Goal: Information Seeking & Learning: Check status

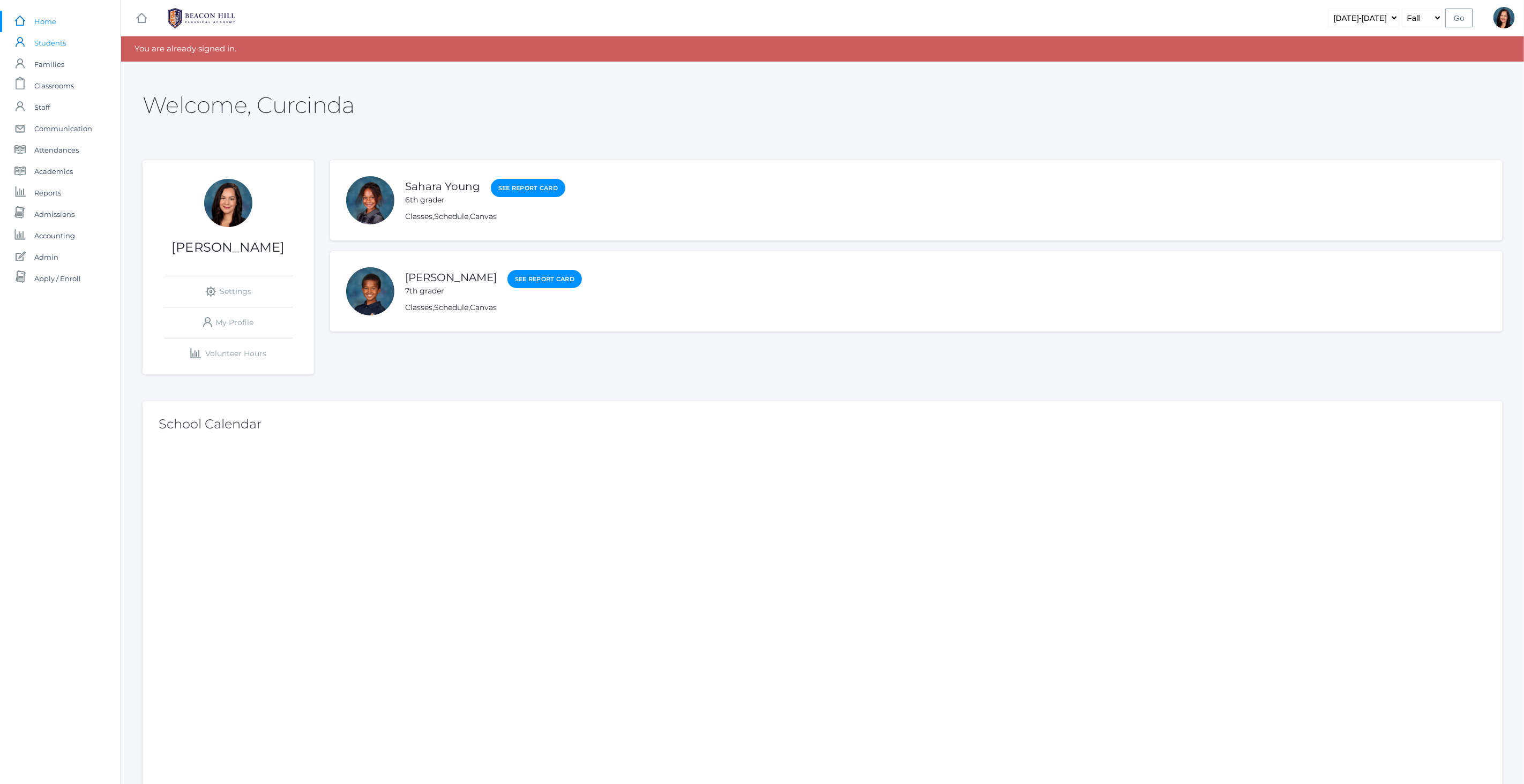
click at [43, 44] on span "Students" at bounding box center [50, 43] width 31 height 21
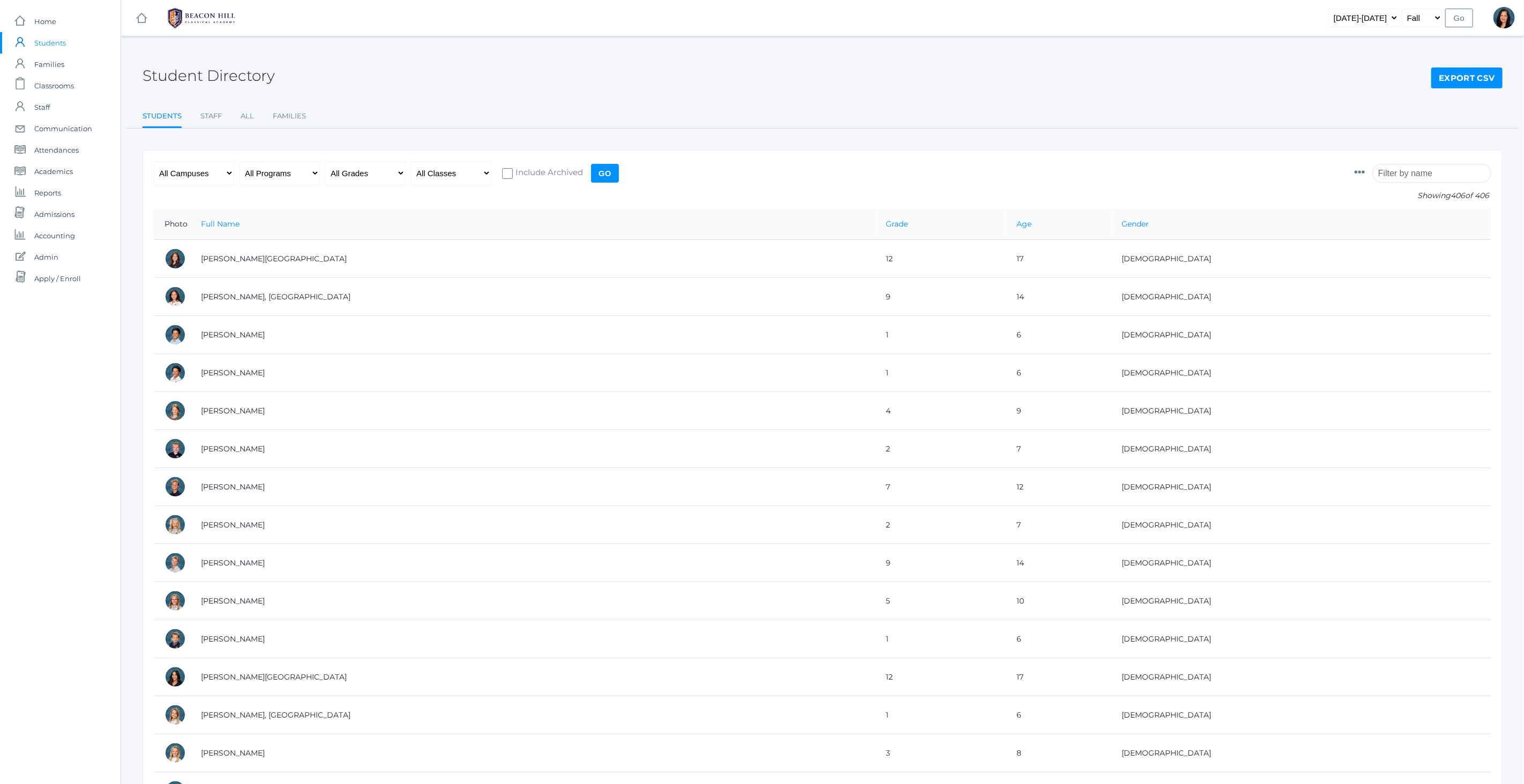
click at [1414, 176] on input "search" at bounding box center [1431, 173] width 119 height 18
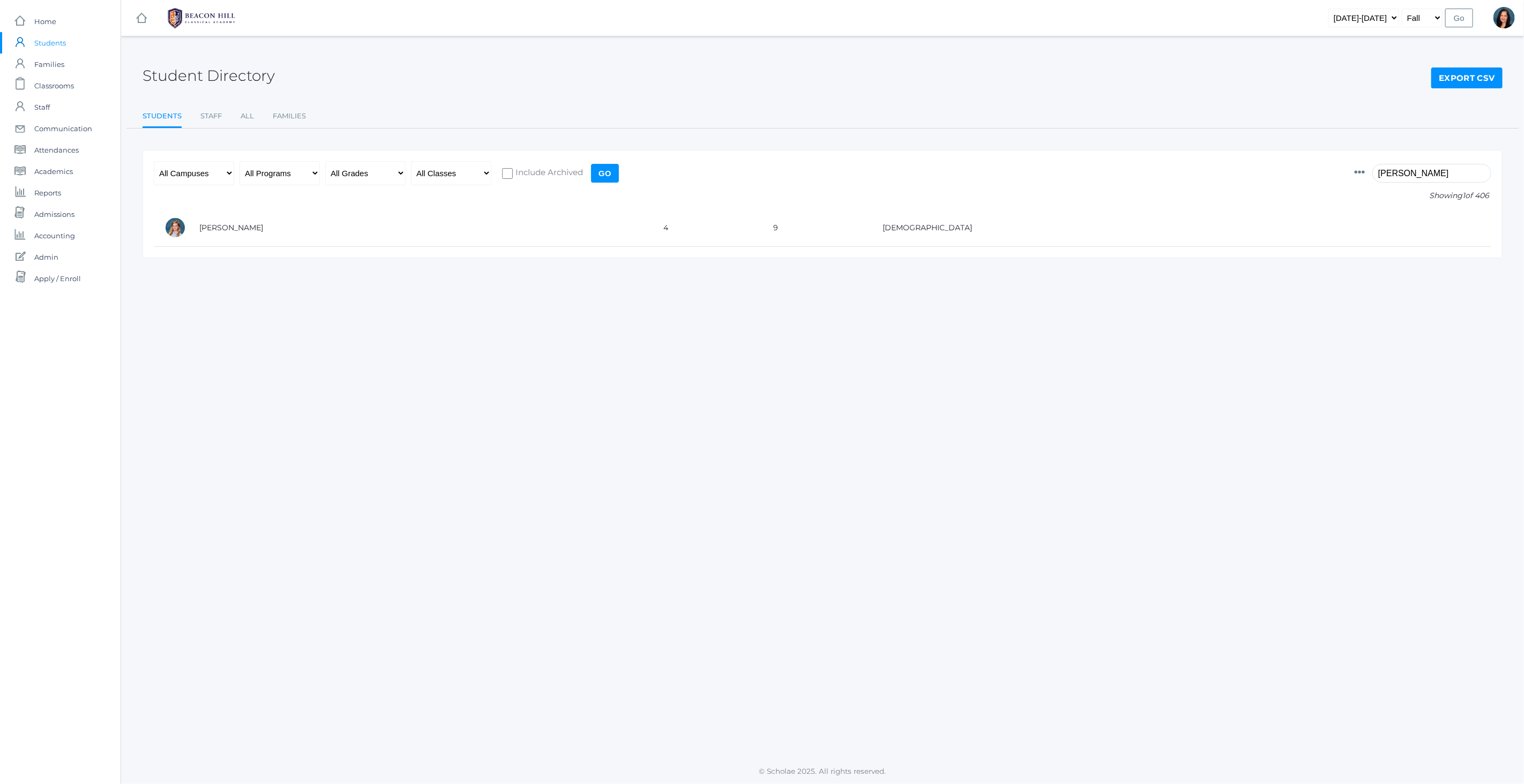
type input "bailey"
click at [1381, 8] on select "2019-2020 2020-2021 2021-2022 2022-2023 2023-2024 2024-2025 2025-2026" at bounding box center [1364, 18] width 70 height 18
select select "[DATE]-[DATE]"
click at [1338, 8] on select "2019-2020 2020-2021 2021-2022 2022-2023 2023-2024 2024-2025 2025-2026" at bounding box center [1364, 18] width 70 height 18
click at [1453, 18] on input "Go" at bounding box center [1459, 18] width 28 height 18
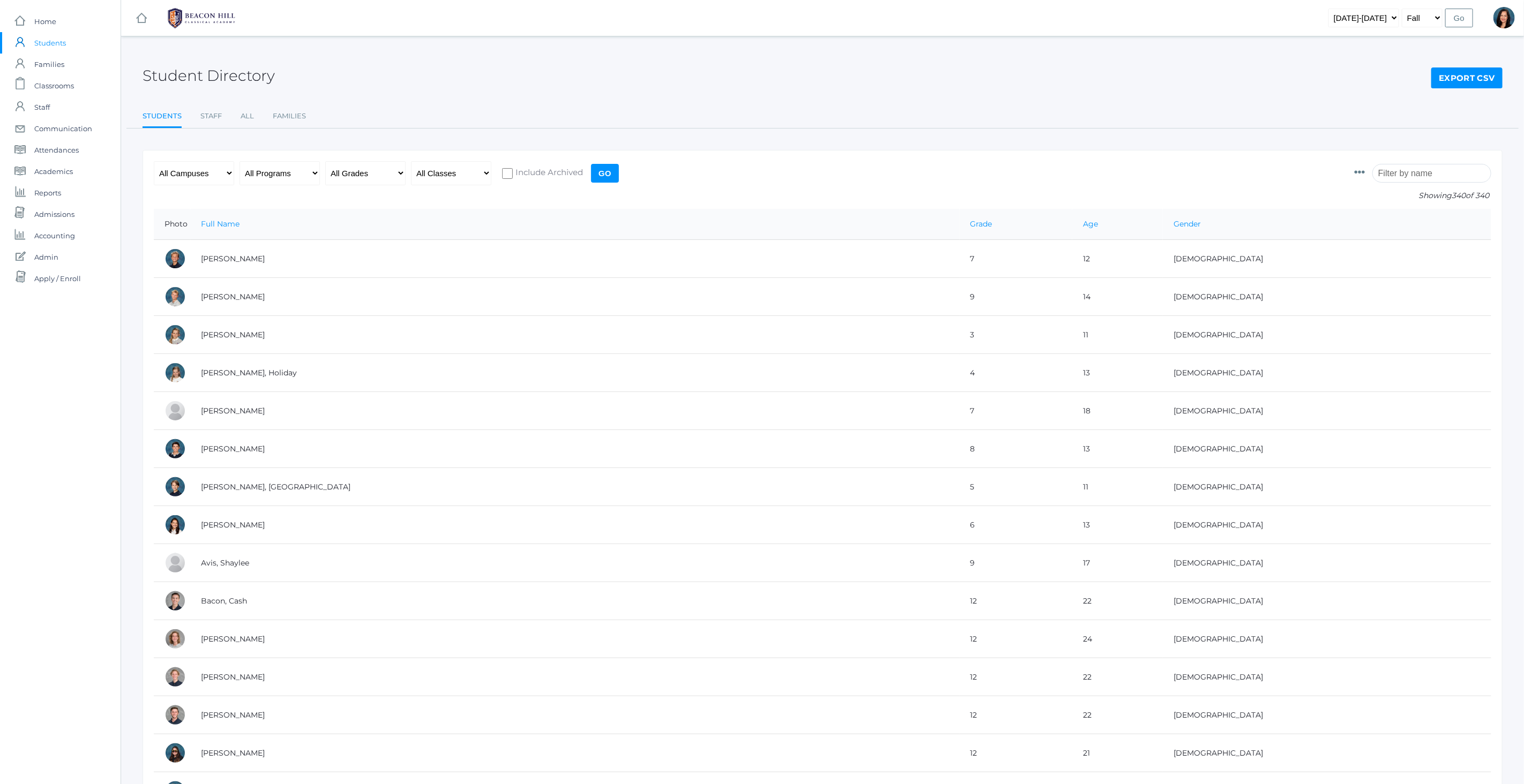
click at [1424, 175] on input "search" at bounding box center [1431, 173] width 119 height 18
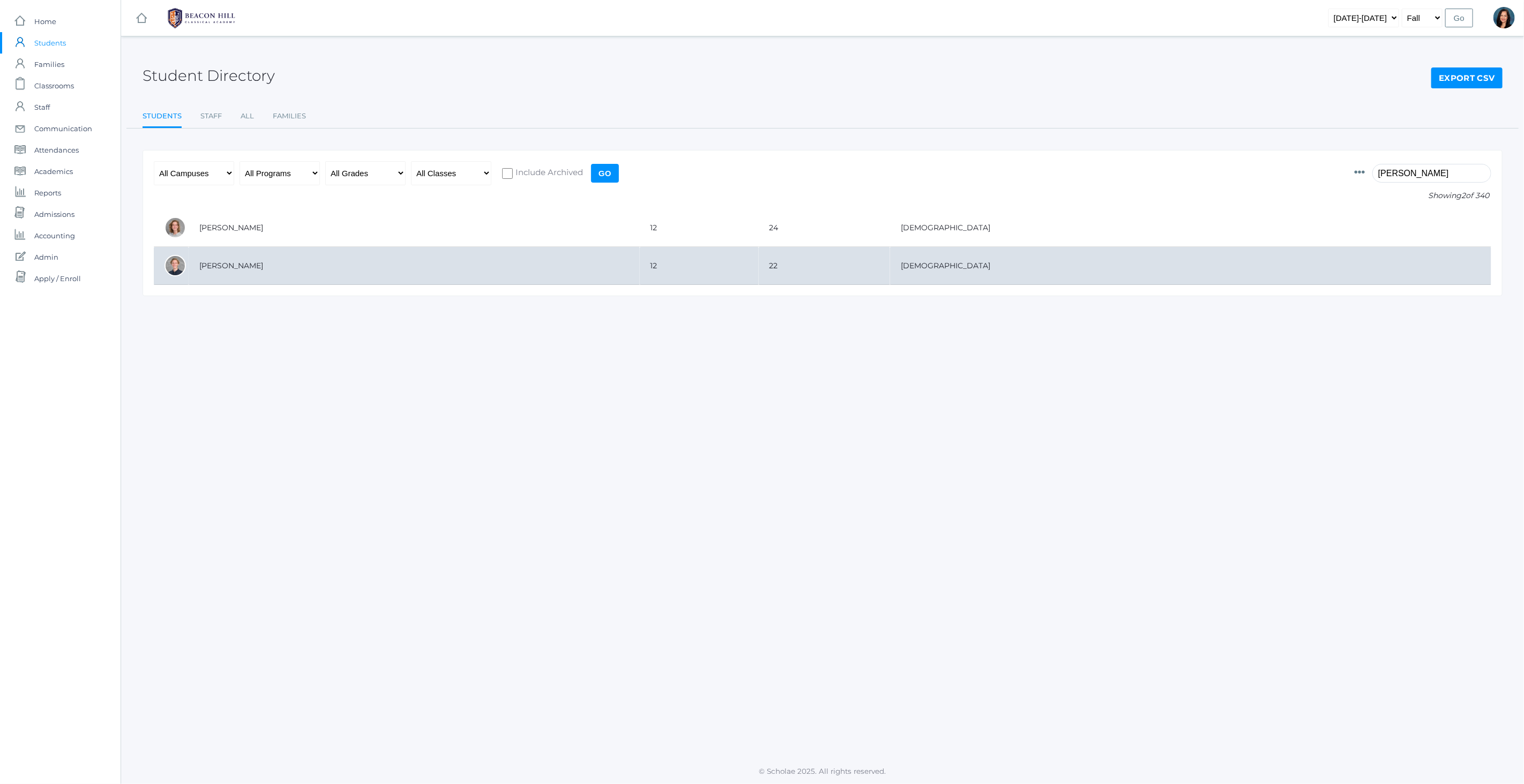
type input "bailey"
click at [210, 269] on td "[PERSON_NAME]" at bounding box center [414, 266] width 451 height 38
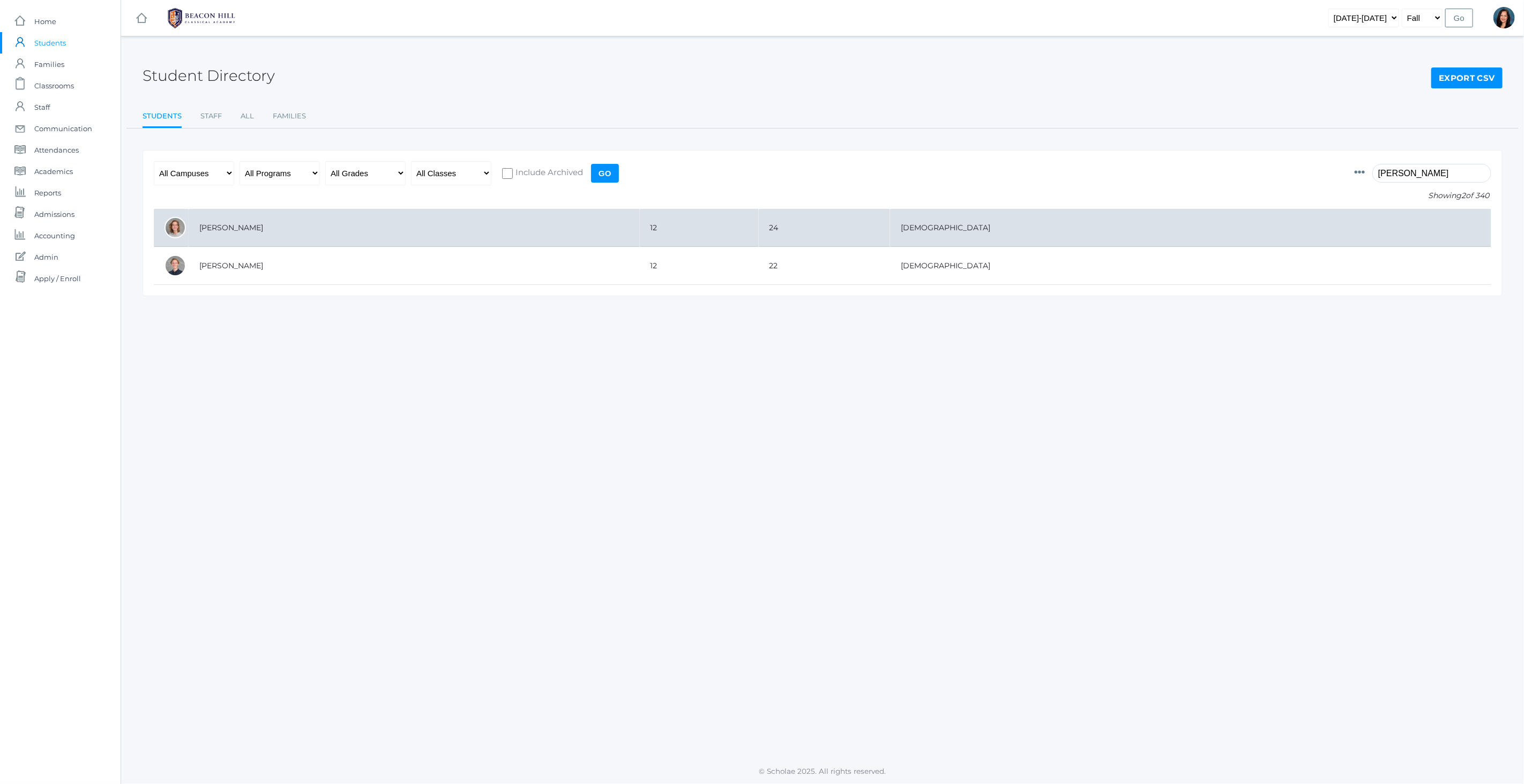
click at [223, 224] on td "[PERSON_NAME]" at bounding box center [414, 228] width 451 height 38
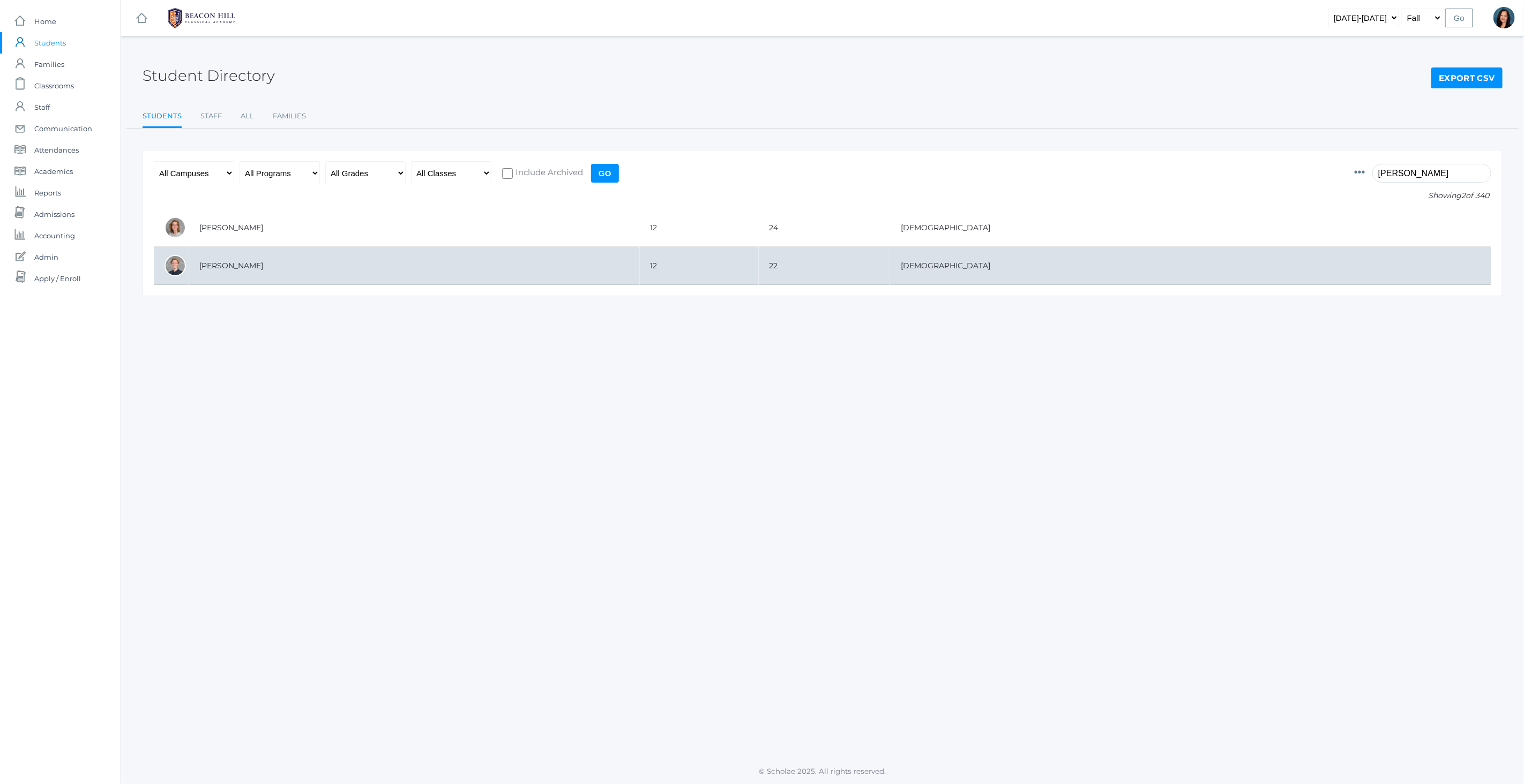
click at [231, 271] on td "[PERSON_NAME]" at bounding box center [414, 266] width 451 height 38
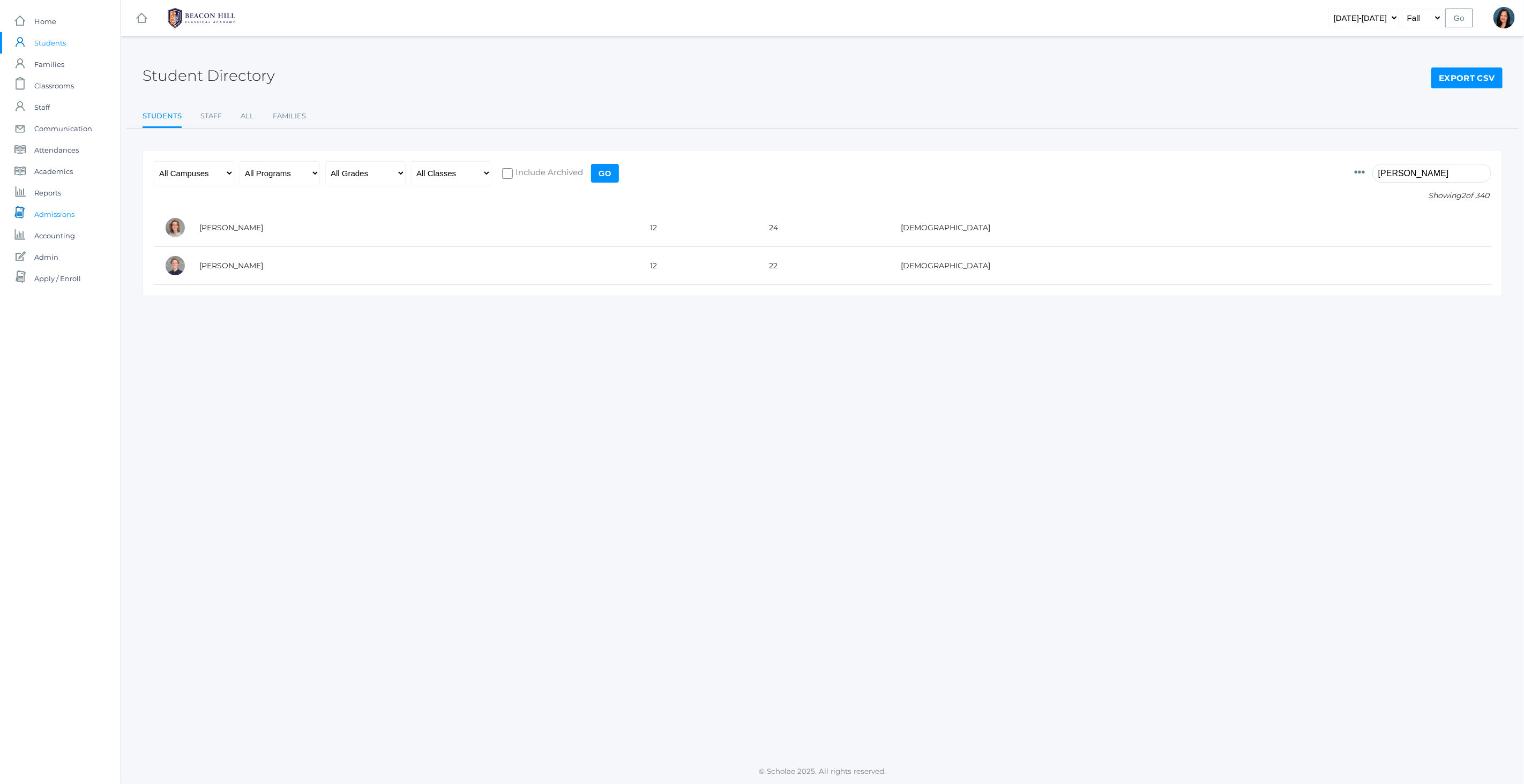
click at [74, 214] on span "Admissions" at bounding box center [54, 214] width 40 height 21
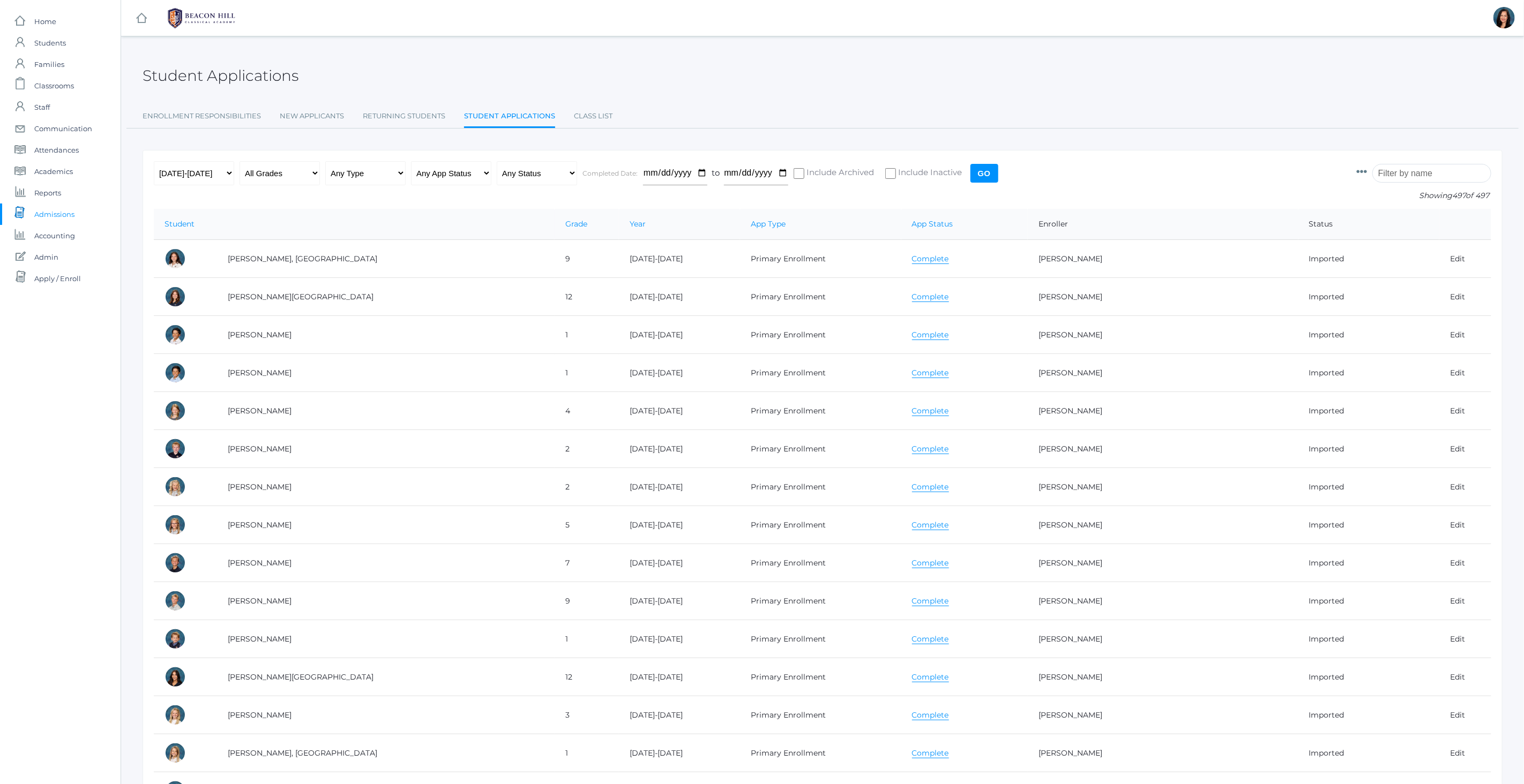
click at [797, 171] on input "Include Archived" at bounding box center [799, 174] width 11 height 11
checkbox input "true"
click at [231, 172] on select "Any Year 2019-2020 2020-2021 2021-2022 2022-2023 2023-2024 2024-2025 2025-2026" at bounding box center [194, 173] width 80 height 24
select select "any"
click at [154, 162] on select "Any Year 2019-2020 2020-2021 2021-2022 2022-2023 2023-2024 2024-2025 2025-2026" at bounding box center [194, 173] width 80 height 24
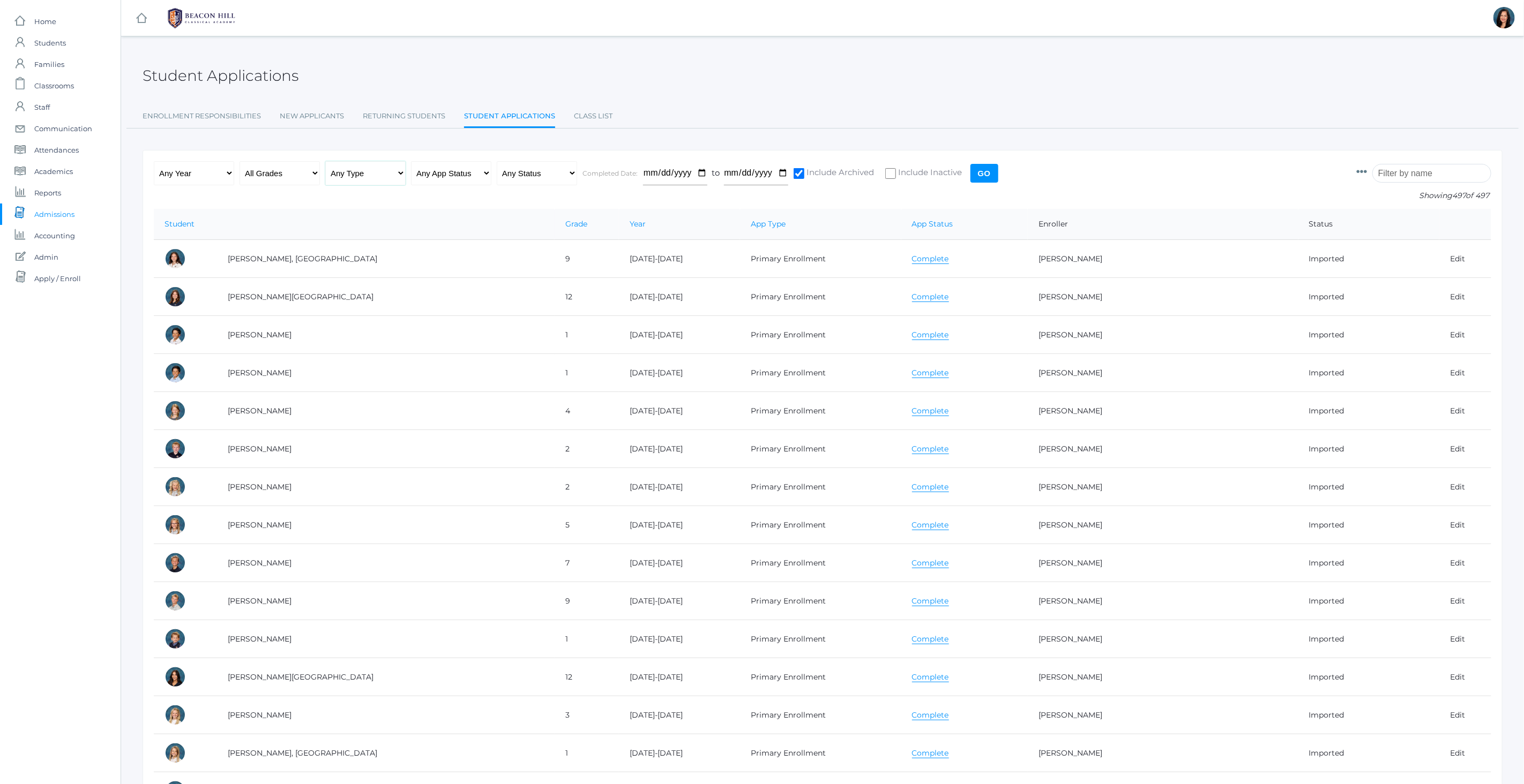
click at [401, 175] on select "Any Type New Student - Promoted - Not Promoted All Enrollment - Primary - Secon…" at bounding box center [365, 173] width 80 height 24
click at [476, 171] on select "Any App Status Not Started In Progress Complete" at bounding box center [451, 173] width 80 height 24
click at [559, 171] on select "Any Status Ready to Send Sent Done Ready to Import Imported" at bounding box center [537, 173] width 80 height 24
click at [401, 174] on select "Any Type New Student - Promoted - Not Promoted All Enrollment - Primary - Secon…" at bounding box center [365, 173] width 80 height 24
select select "primary_enrollment"
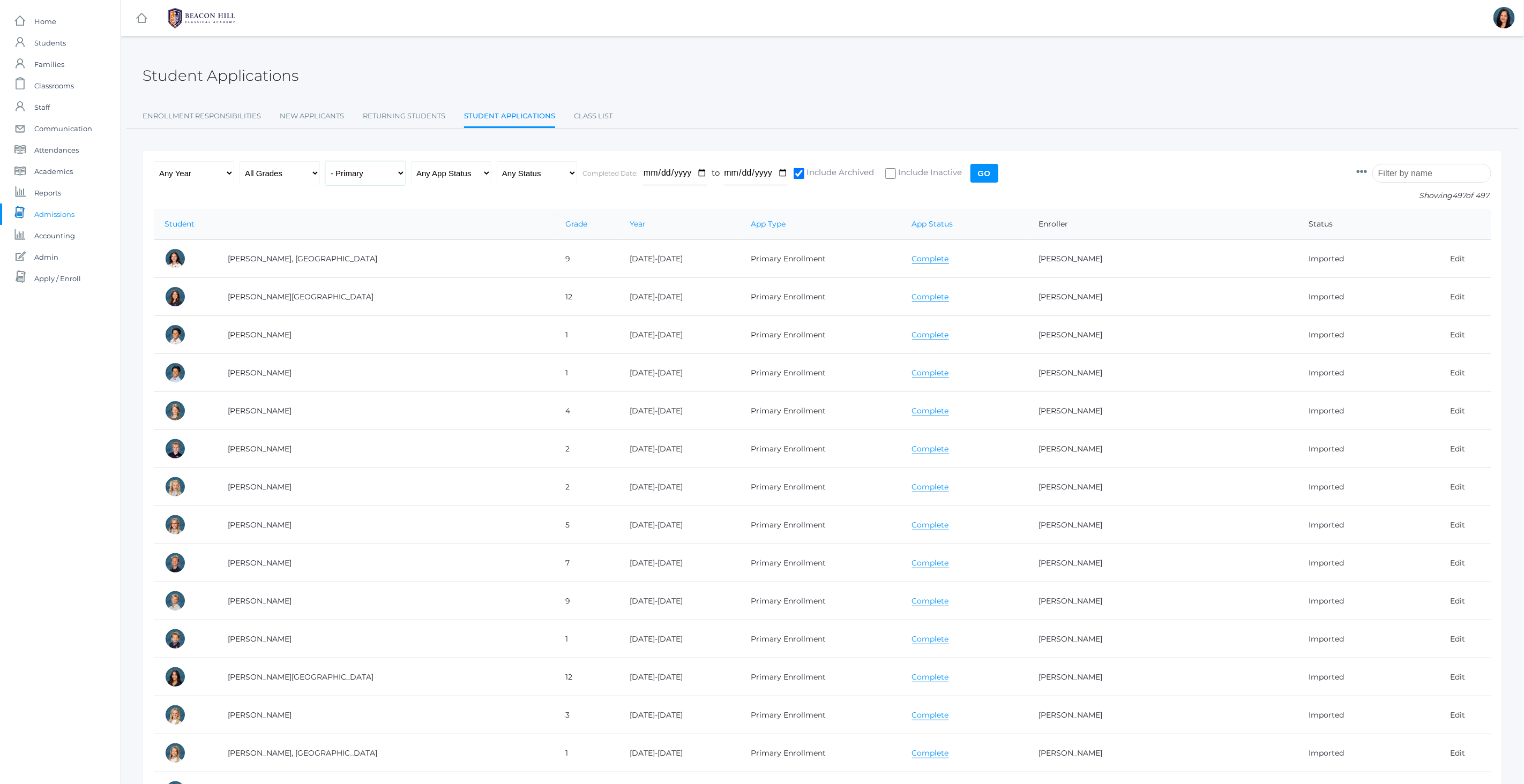
click at [325, 162] on select "Any Type New Student - Promoted - Not Promoted All Enrollment - Primary - Secon…" at bounding box center [365, 173] width 80 height 24
click at [892, 174] on input "Include Inactive" at bounding box center [891, 174] width 11 height 11
checkbox input "true"
click at [995, 174] on input "Go" at bounding box center [984, 173] width 28 height 18
click at [989, 175] on input "Go" at bounding box center [984, 173] width 28 height 18
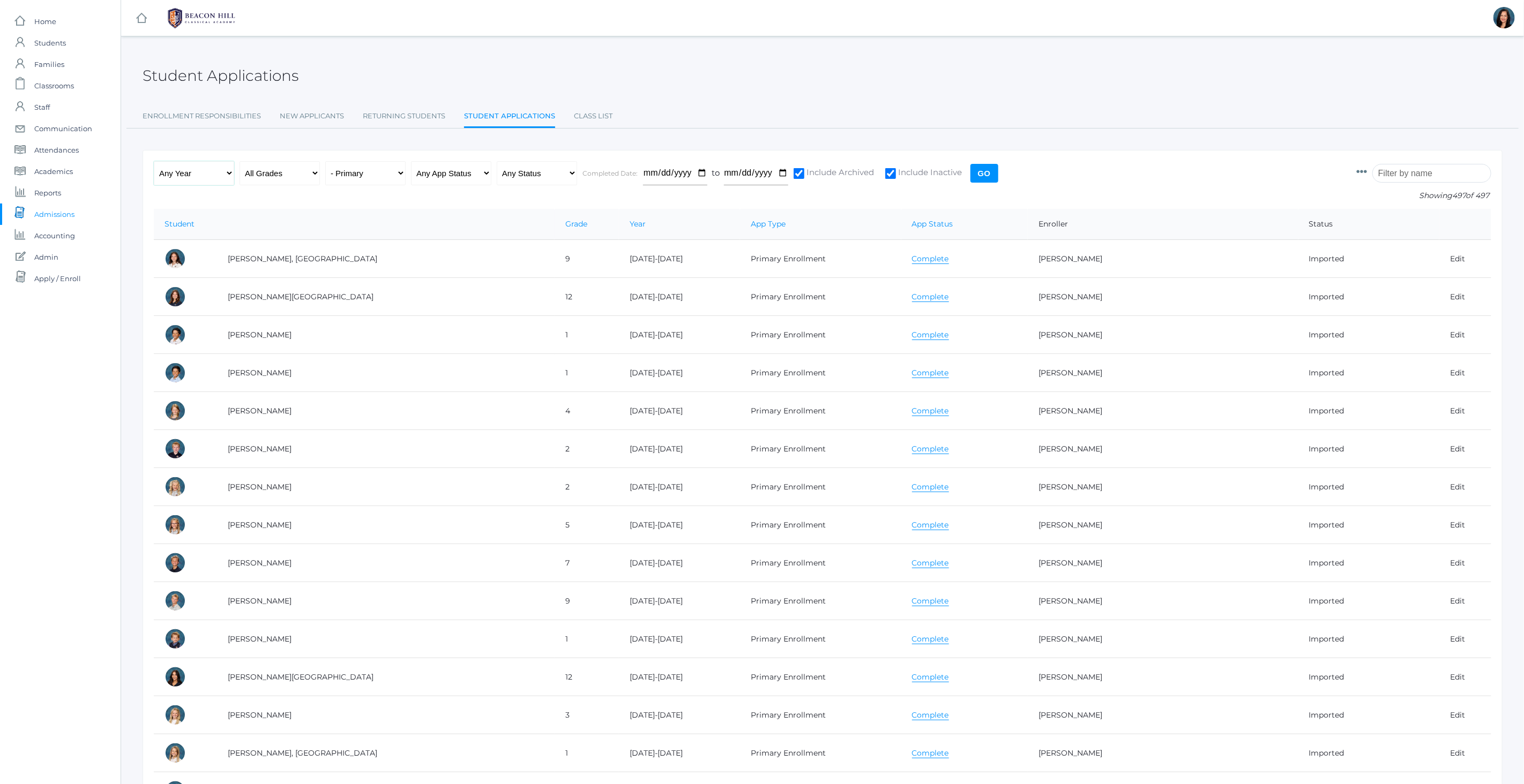
click at [226, 173] on select "Any Year 2019-2020 2020-2021 2021-2022 2022-2023 2023-2024 2024-2025 2025-2026" at bounding box center [194, 173] width 80 height 24
select select "[DATE]-[DATE]"
click at [154, 162] on select "Any Year 2019-2020 2020-2021 2021-2022 2022-2023 2023-2024 2024-2025 2025-2026" at bounding box center [194, 173] width 80 height 24
click at [989, 174] on input "Go" at bounding box center [984, 173] width 28 height 18
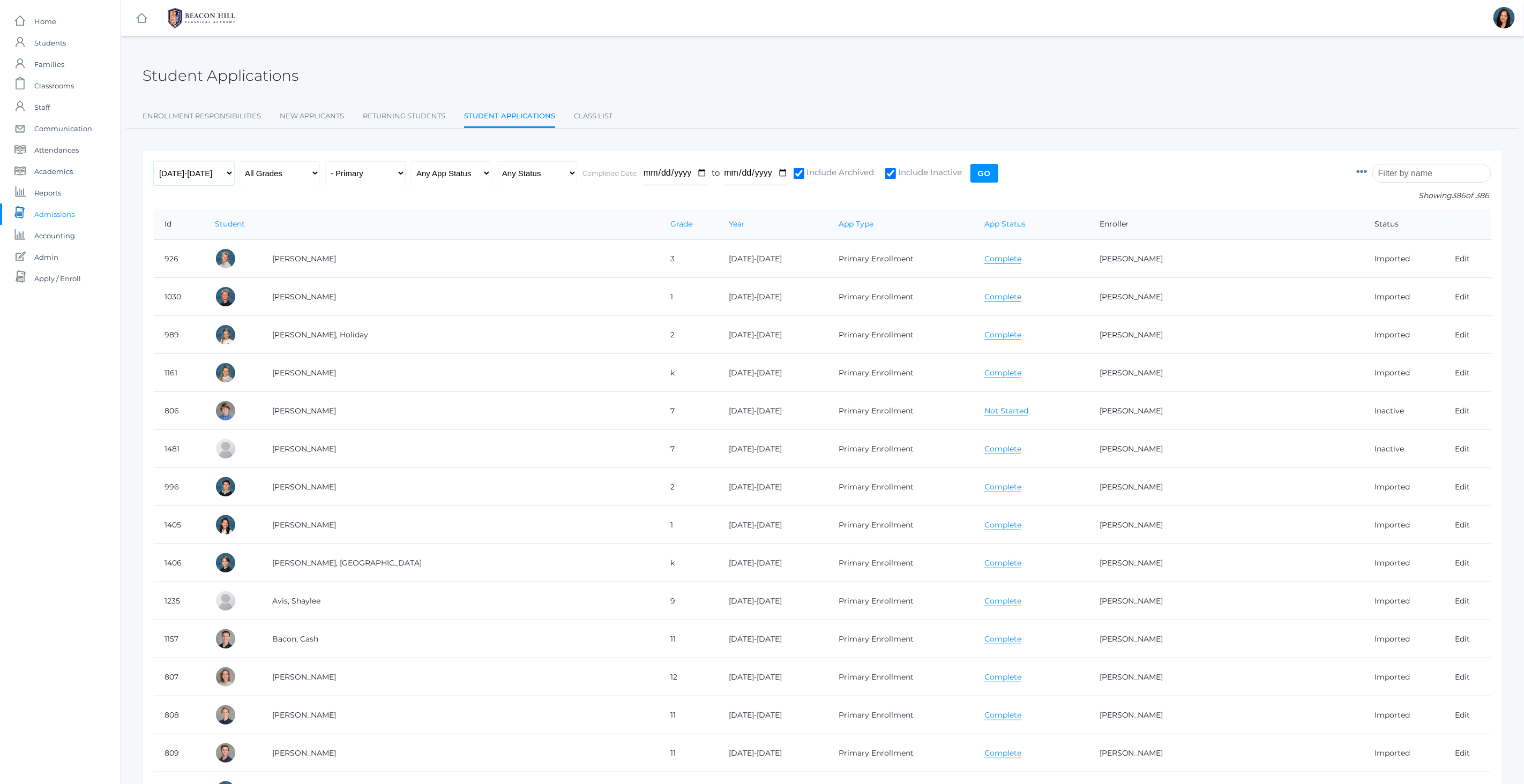
click at [222, 175] on select "Any Year 2019-2020 2020-2021 2021-2022 2022-2023 2023-2024 2024-2025 2025-2026" at bounding box center [194, 173] width 80 height 24
select select "any"
click at [154, 162] on select "Any Year 2019-2020 2020-2021 2021-2022 2022-2023 2023-2024 2024-2025 2025-2026" at bounding box center [194, 173] width 80 height 24
click at [983, 176] on input "Go" at bounding box center [984, 173] width 28 height 18
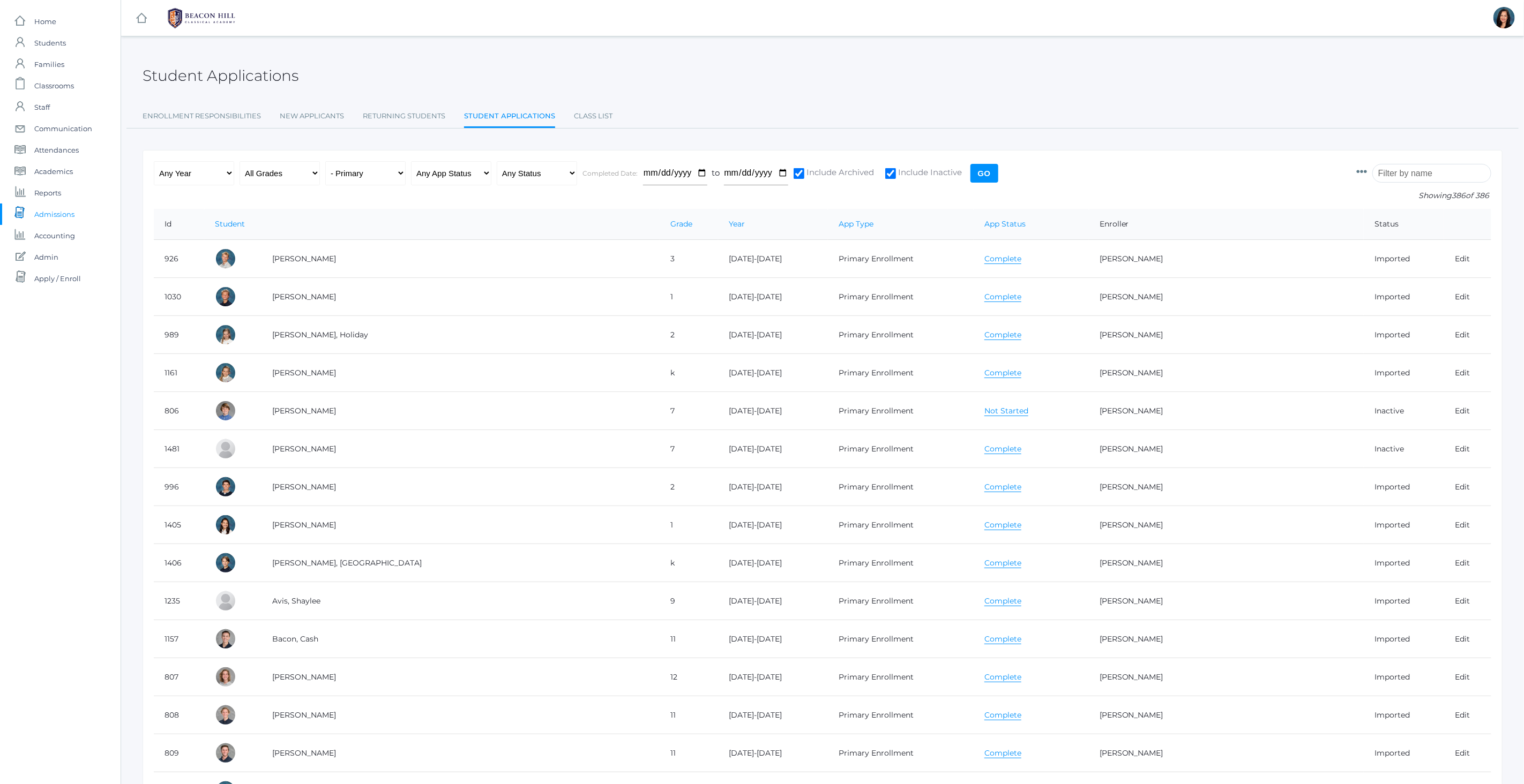
click at [986, 174] on input "Go" at bounding box center [984, 173] width 28 height 18
click at [989, 170] on input "Go" at bounding box center [984, 173] width 28 height 18
click at [227, 170] on select "Any Year 2019-2020 2020-2021 2021-2022 2022-2023 2023-2024 2024-2025 2025-2026" at bounding box center [194, 173] width 80 height 24
select select "any"
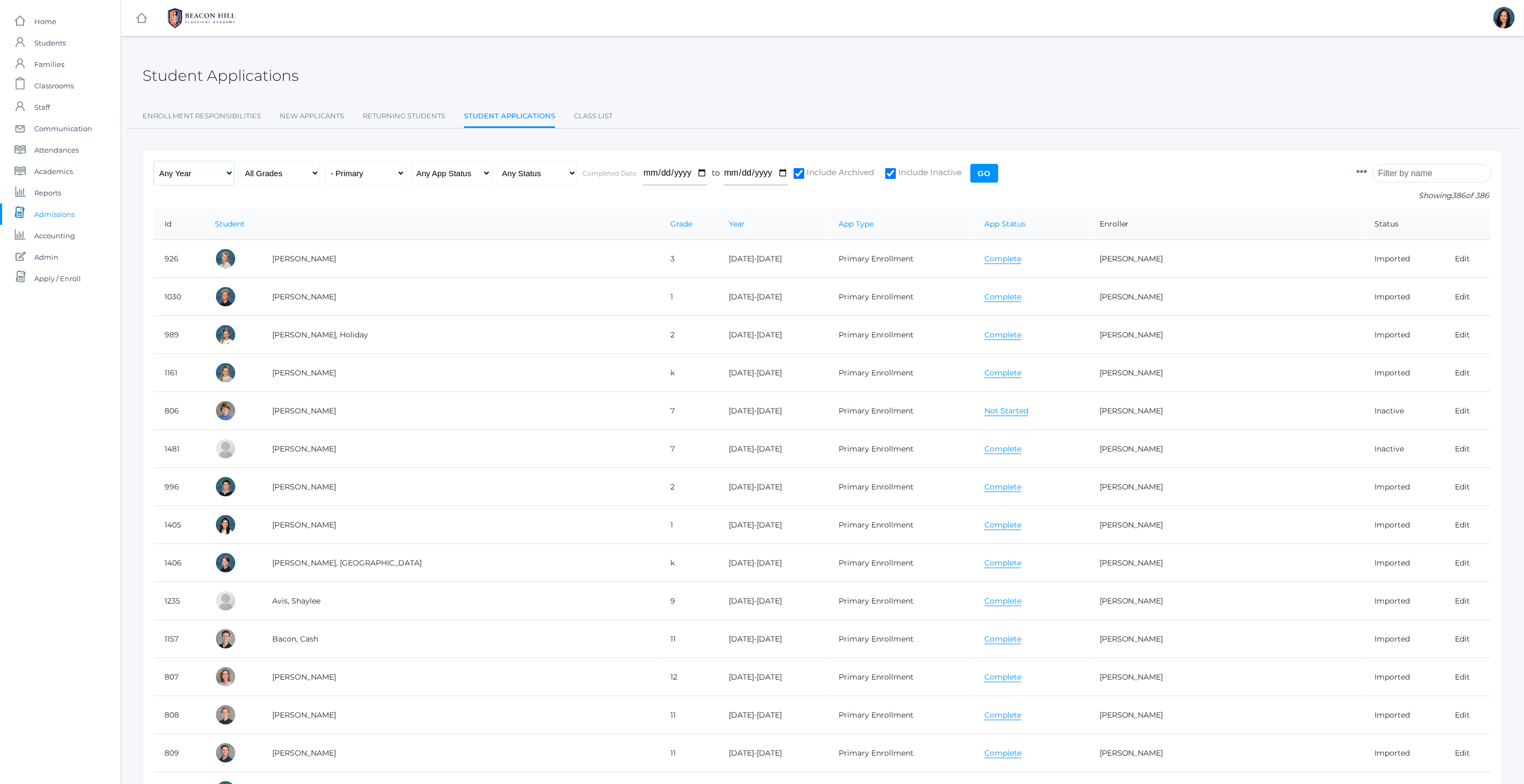
click at [154, 162] on select "Any Year 2019-2020 2020-2021 2021-2022 2022-2023 2023-2024 2024-2025 2025-2026" at bounding box center [194, 173] width 80 height 24
click at [420, 173] on select "Any App Status Not Started In Progress Complete" at bounding box center [451, 173] width 80 height 24
select select "complete"
click at [411, 162] on select "Any App Status Not Started In Progress Complete" at bounding box center [451, 173] width 80 height 24
click at [980, 174] on input "Go" at bounding box center [984, 173] width 28 height 18
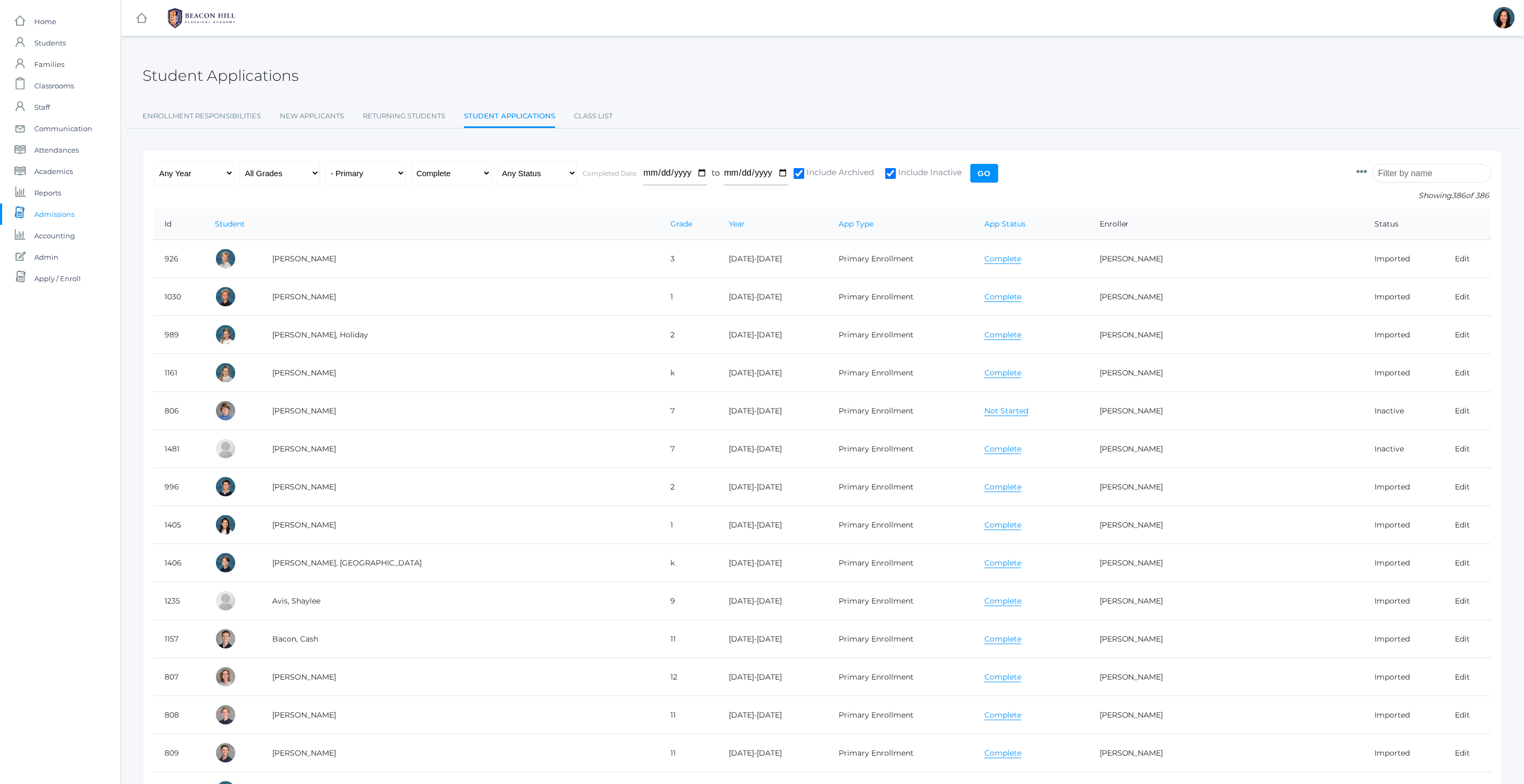
click at [980, 174] on input "Go" at bounding box center [984, 173] width 28 height 18
click at [1035, 126] on ul "Enrollment Responsibilities New Applicants Returning Students Student Applicati…" at bounding box center [823, 117] width 1360 height 23
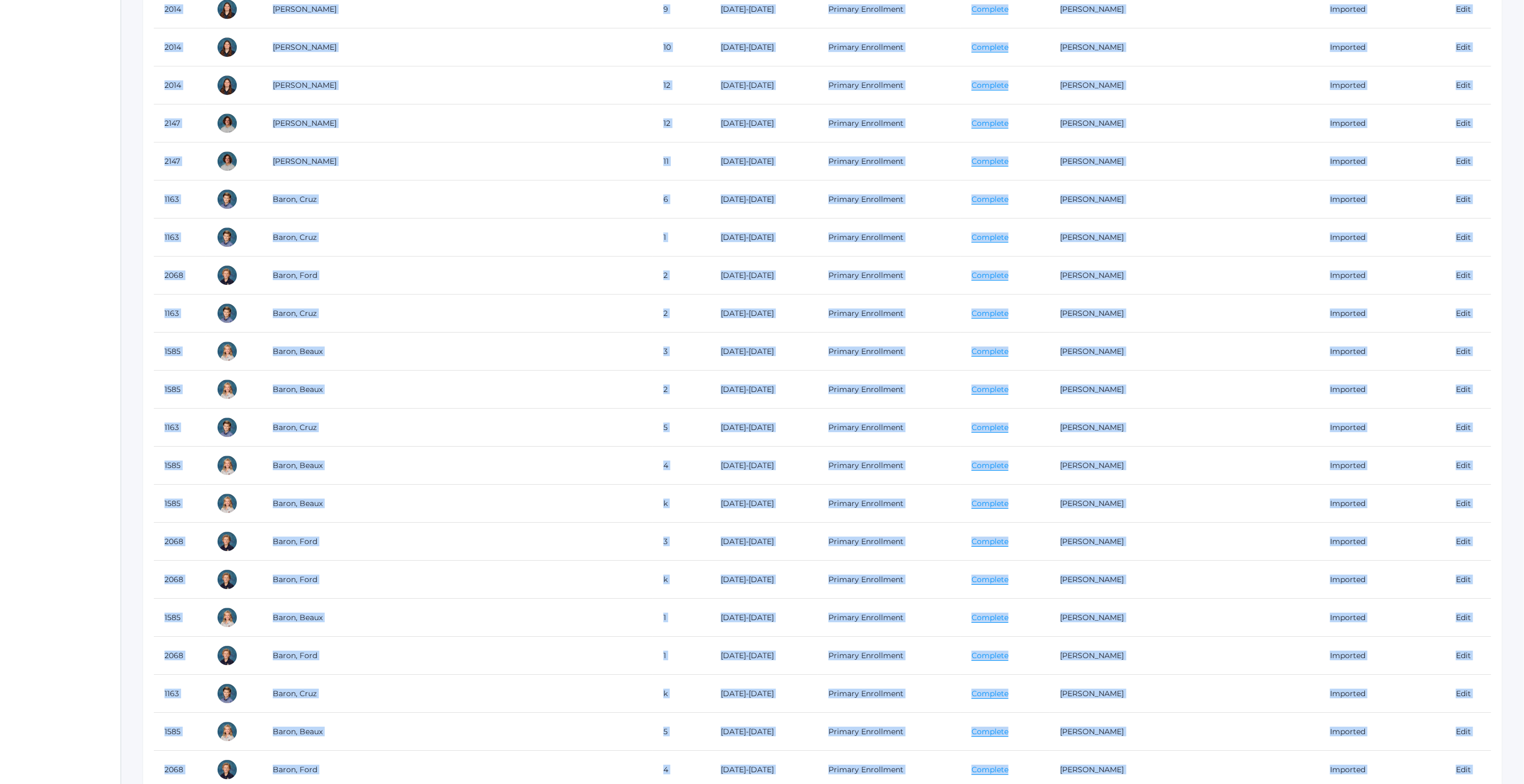
drag, startPoint x: 147, startPoint y: 220, endPoint x: 1123, endPoint y: 784, distance: 1127.2
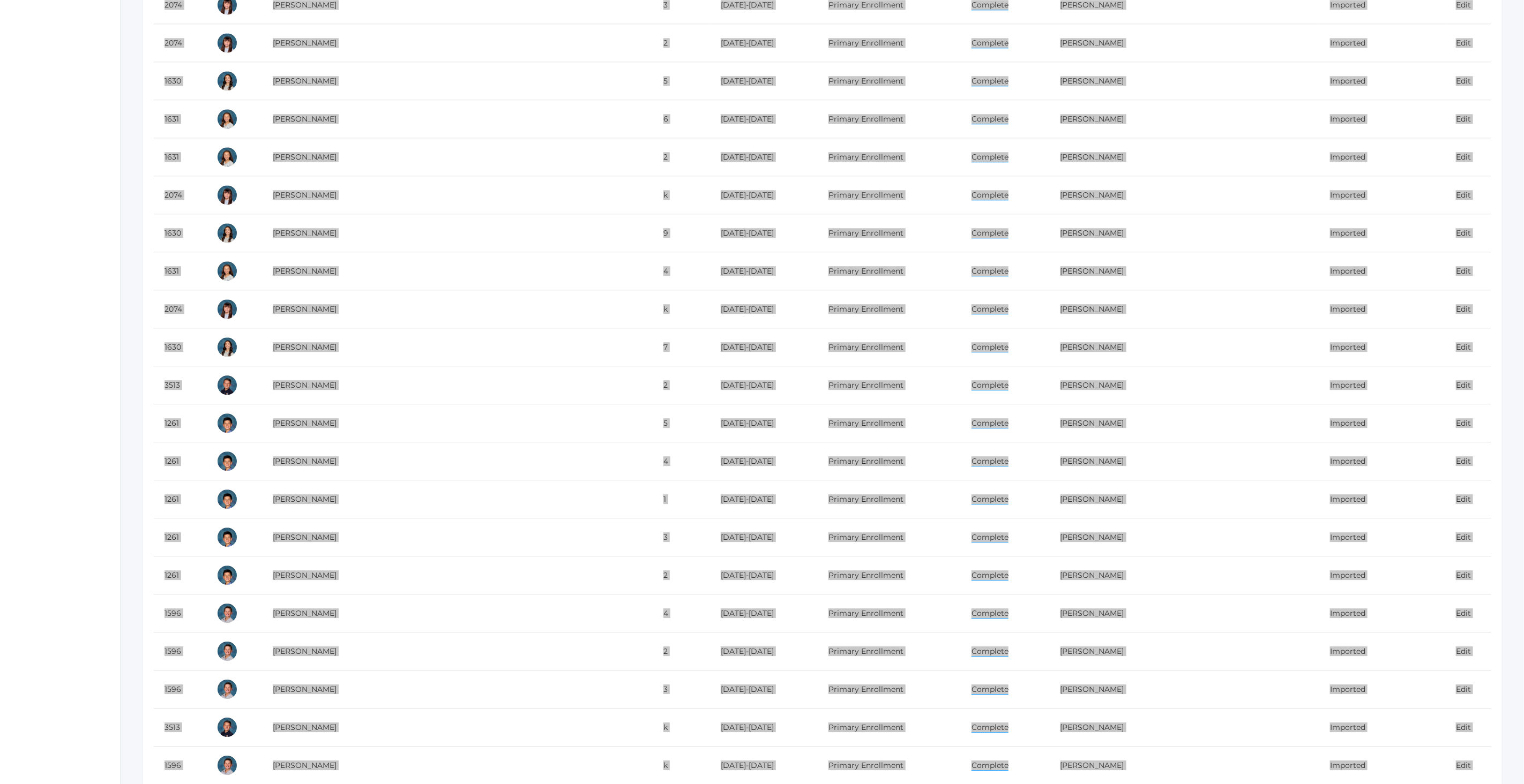
scroll to position [50292, 0]
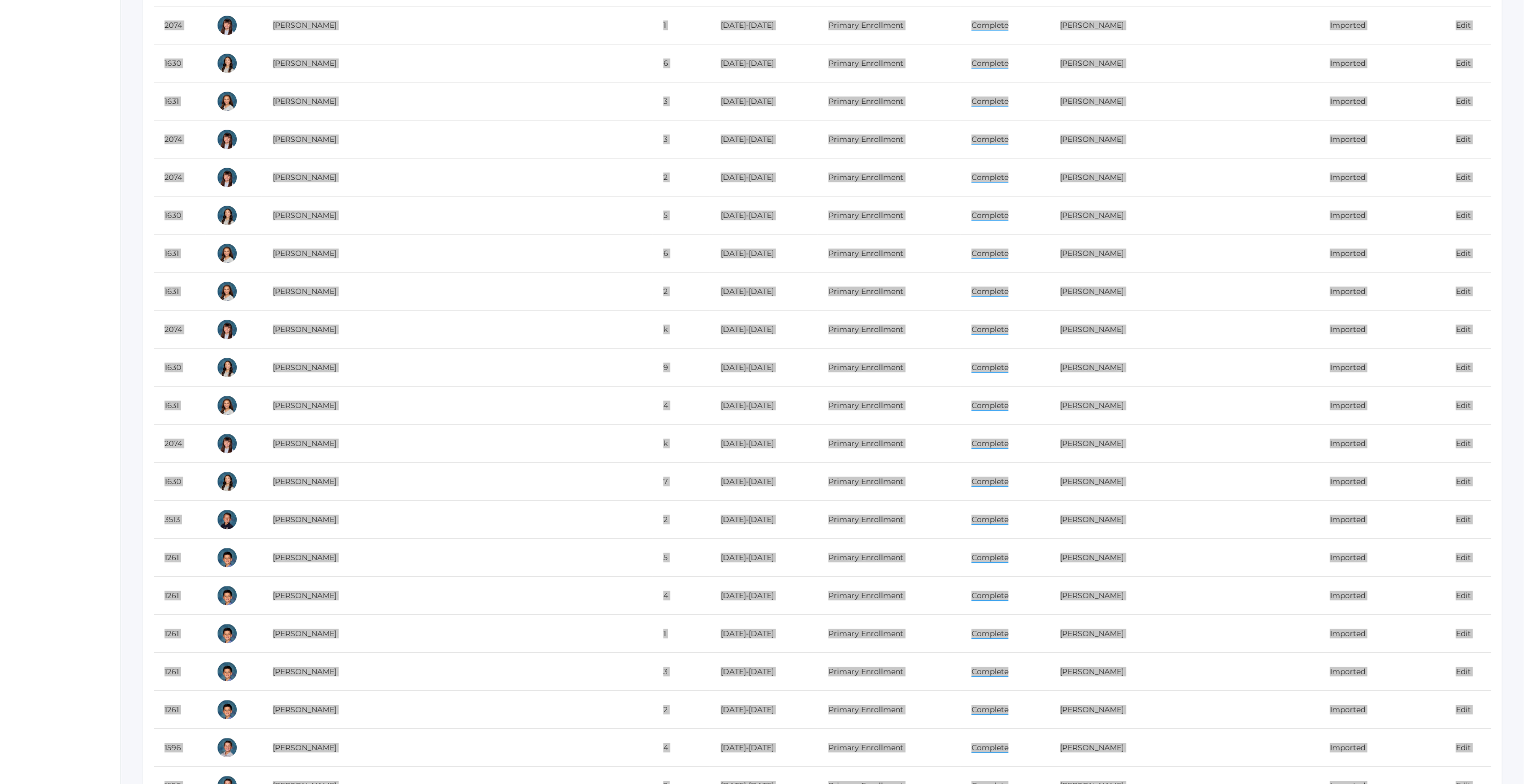
drag, startPoint x: 1480, startPoint y: 709, endPoint x: -149, endPoint y: -106, distance: 1821.5
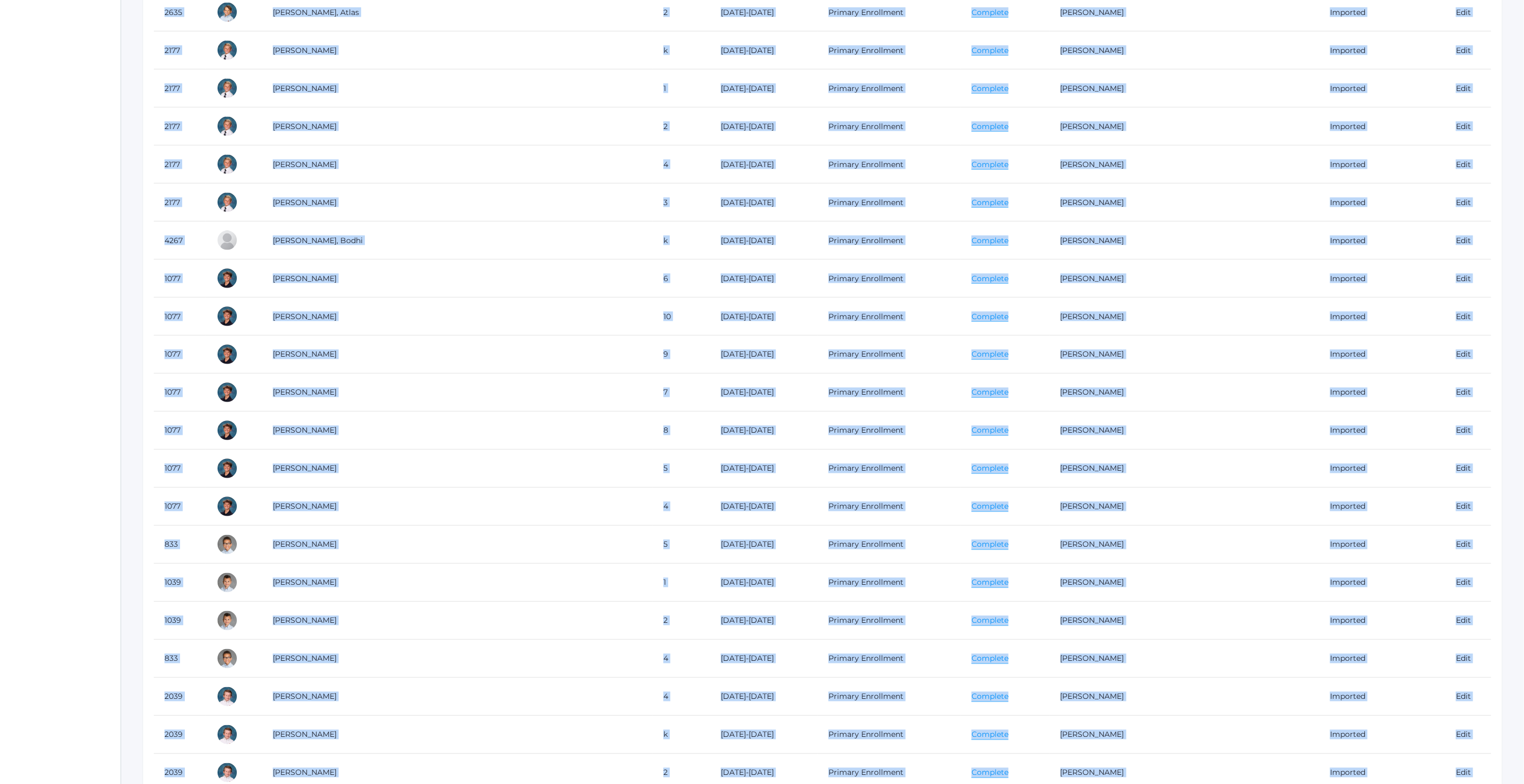
scroll to position [35648, 0]
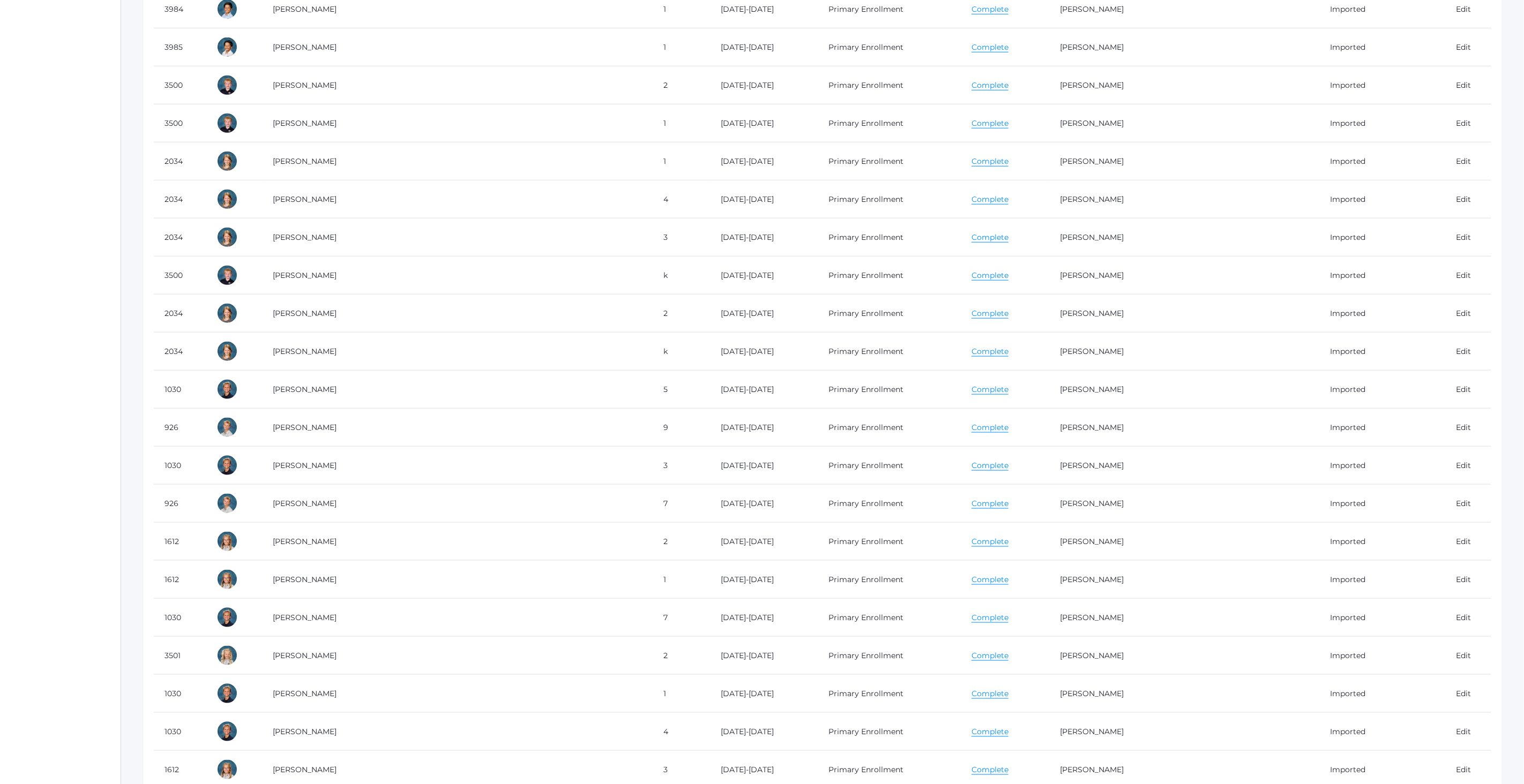
scroll to position [0, 0]
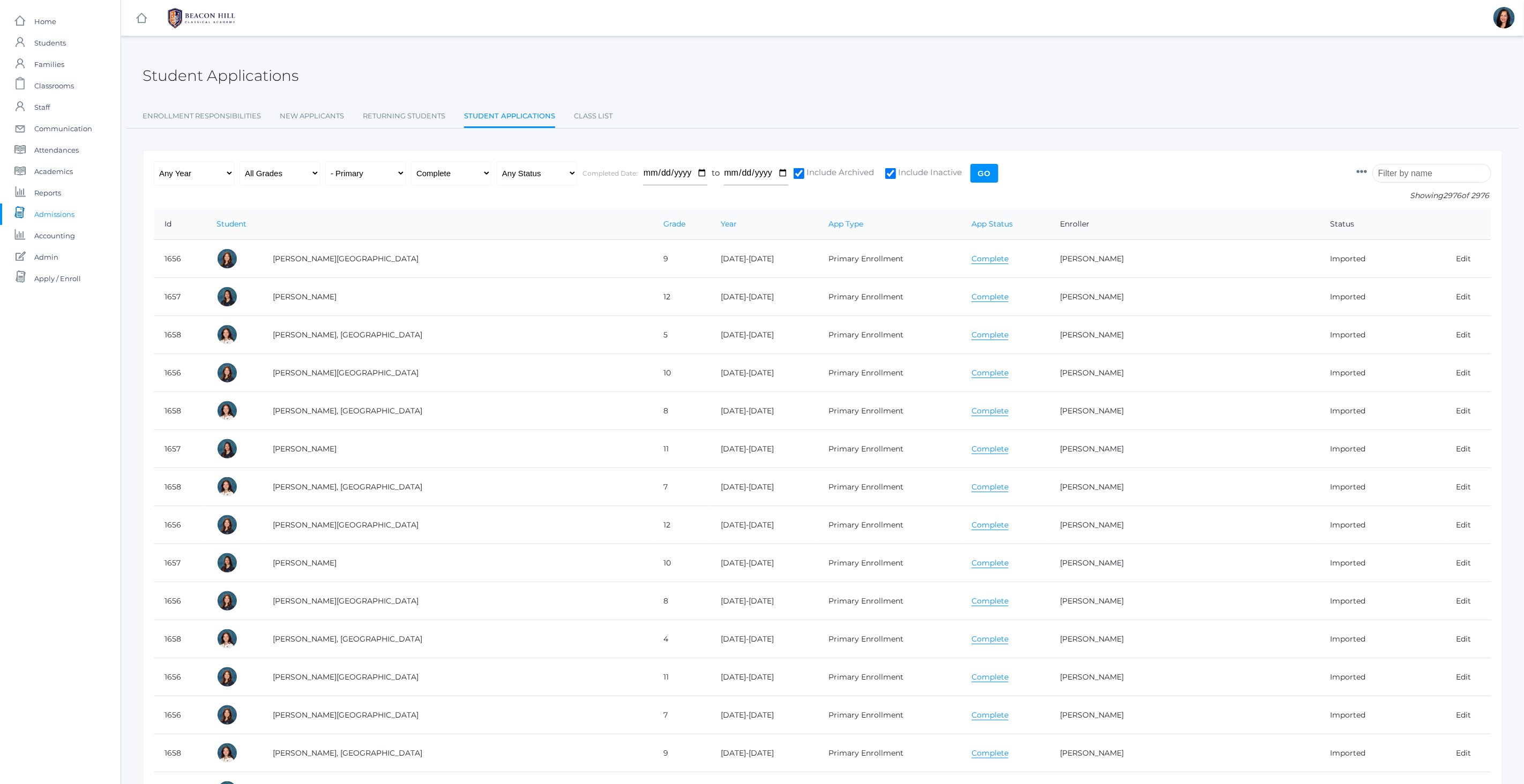
drag, startPoint x: 1494, startPoint y: 714, endPoint x: 163, endPoint y: 225, distance: 1418.0
copy table
